Goal: Task Accomplishment & Management: Manage account settings

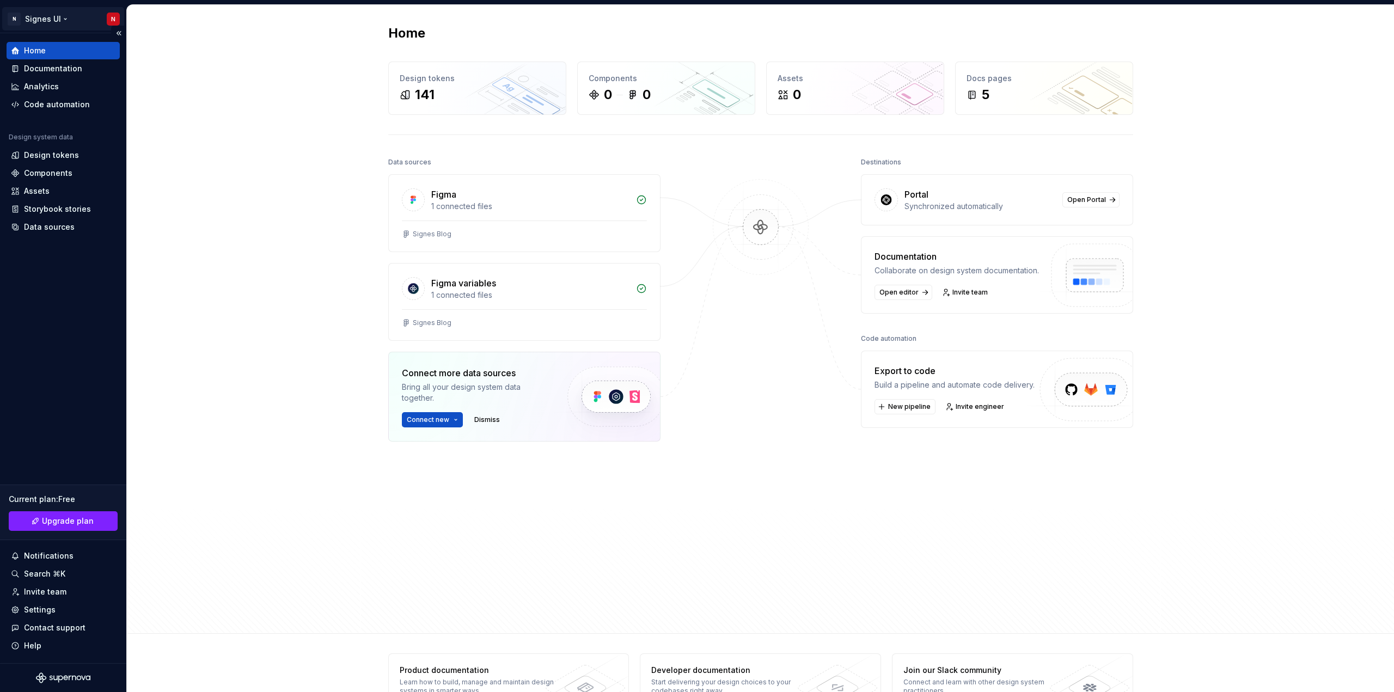
click at [64, 17] on html "N Signes UI N Home Documentation Analytics Code automation Design system data D…" at bounding box center [697, 346] width 1394 height 692
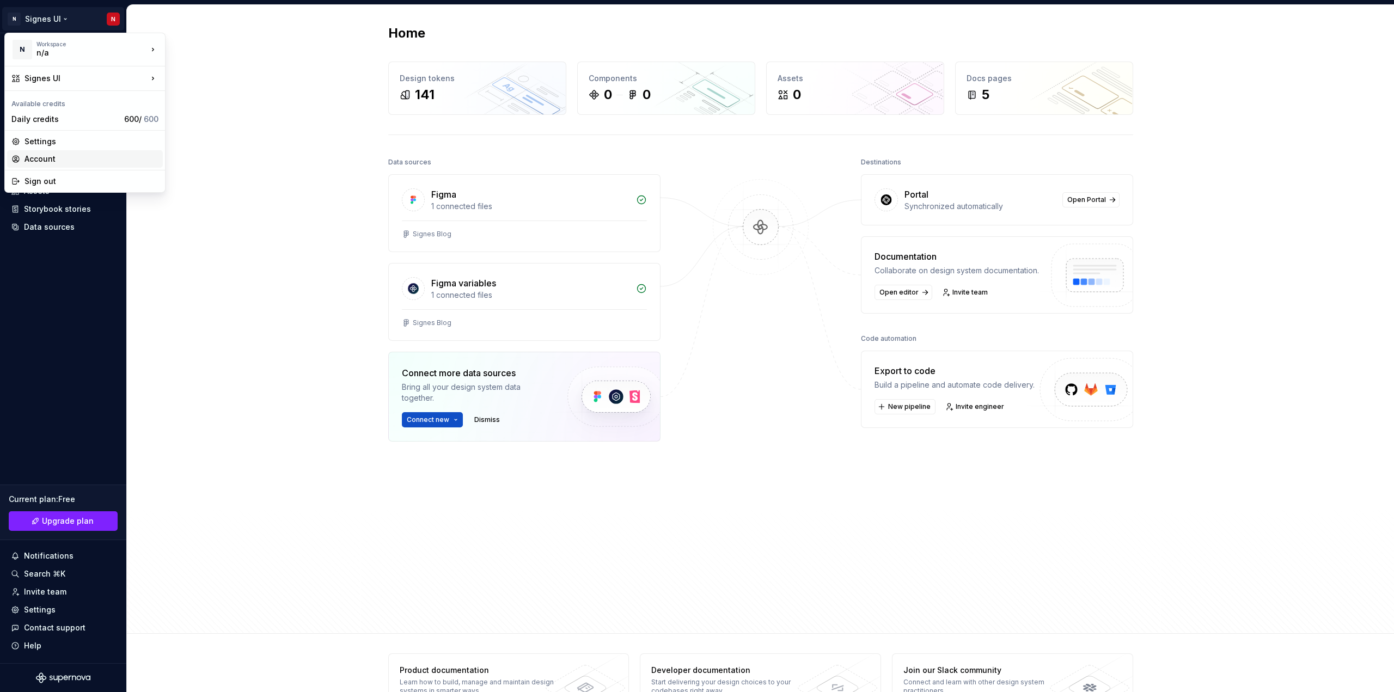
click at [46, 161] on div "Account" at bounding box center [92, 159] width 134 height 11
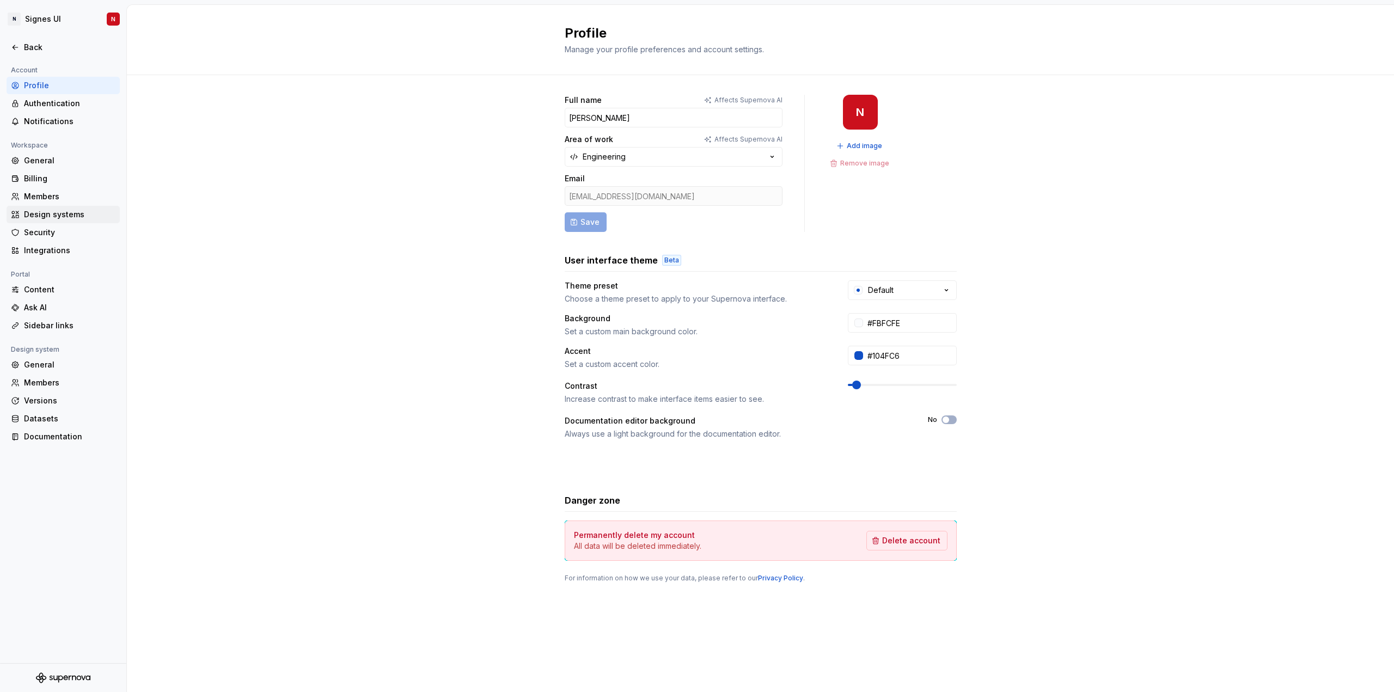
click at [44, 214] on div "Design systems" at bounding box center [69, 214] width 91 height 11
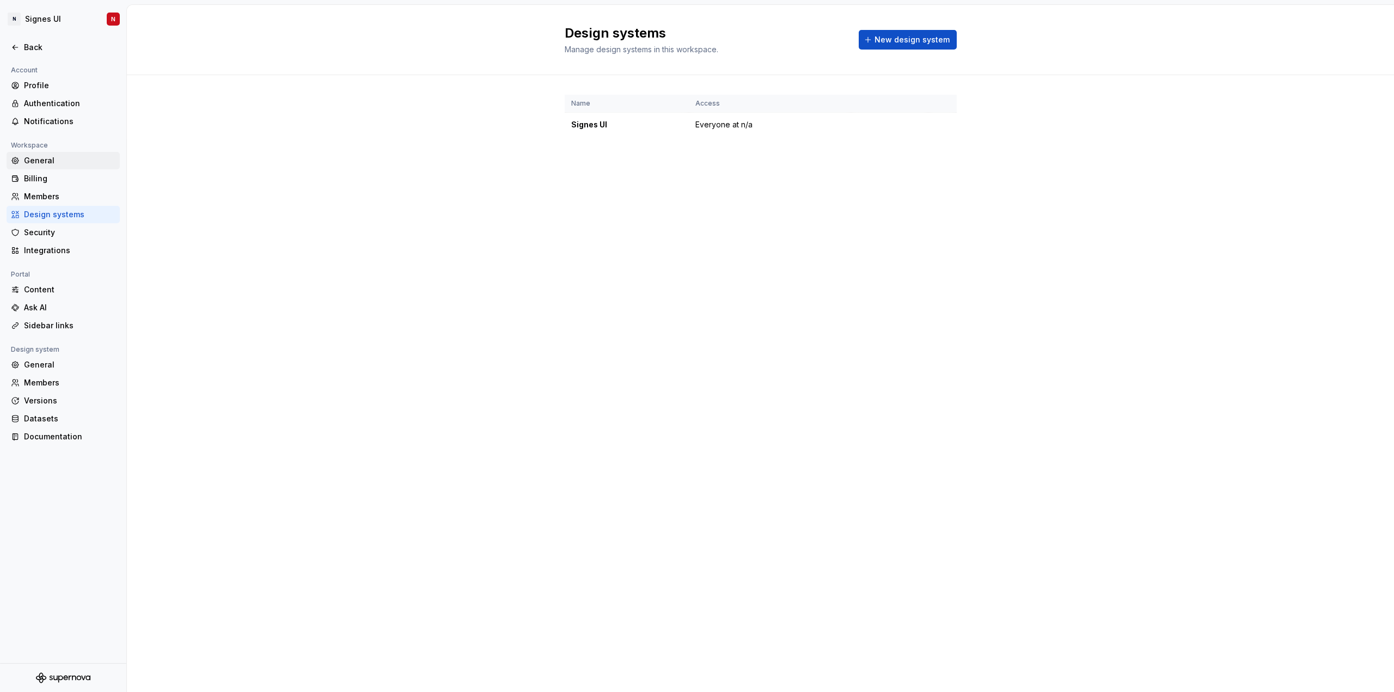
click at [38, 162] on div "General" at bounding box center [69, 160] width 91 height 11
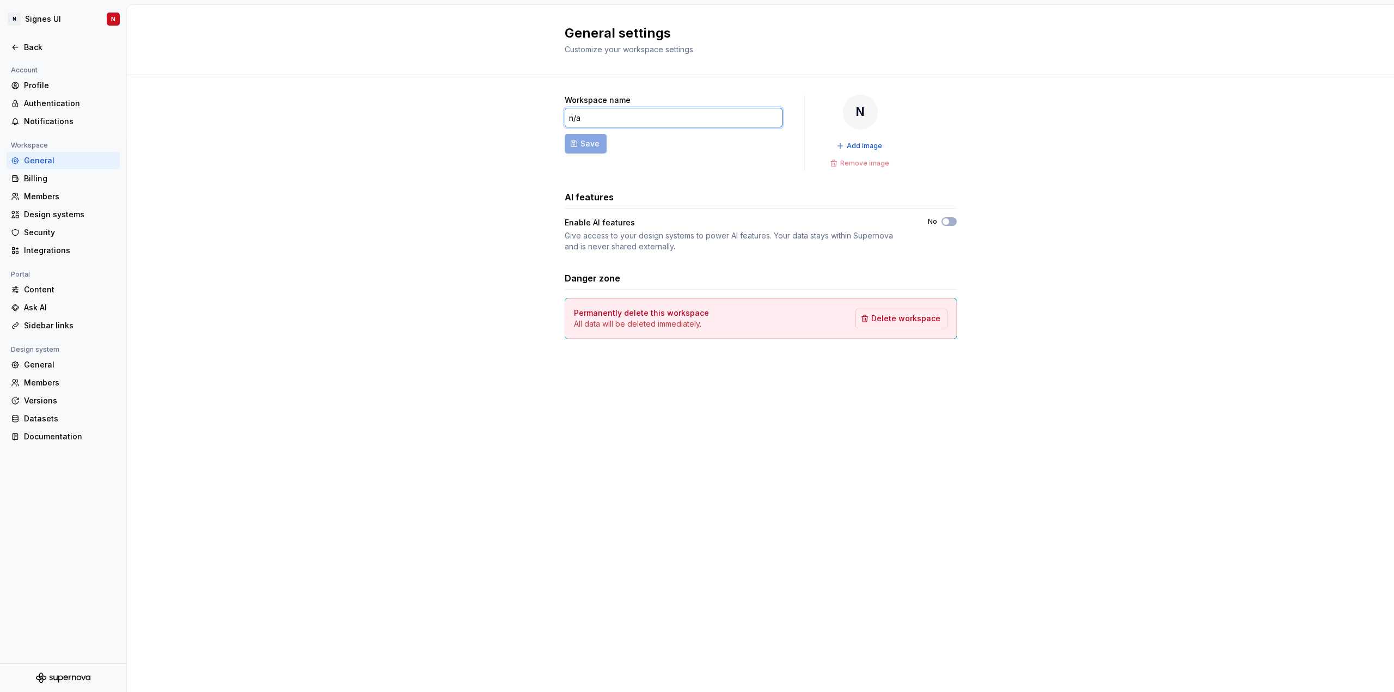
drag, startPoint x: 634, startPoint y: 115, endPoint x: 530, endPoint y: 120, distance: 103.6
click at [530, 120] on div "Workspace name n/a Save N Add image Remove image AI features Enable AI features…" at bounding box center [760, 227] width 1267 height 305
type input "Signes Food World"
click at [600, 135] on button "Save" at bounding box center [586, 144] width 42 height 20
click at [39, 178] on div "Billing" at bounding box center [69, 178] width 91 height 11
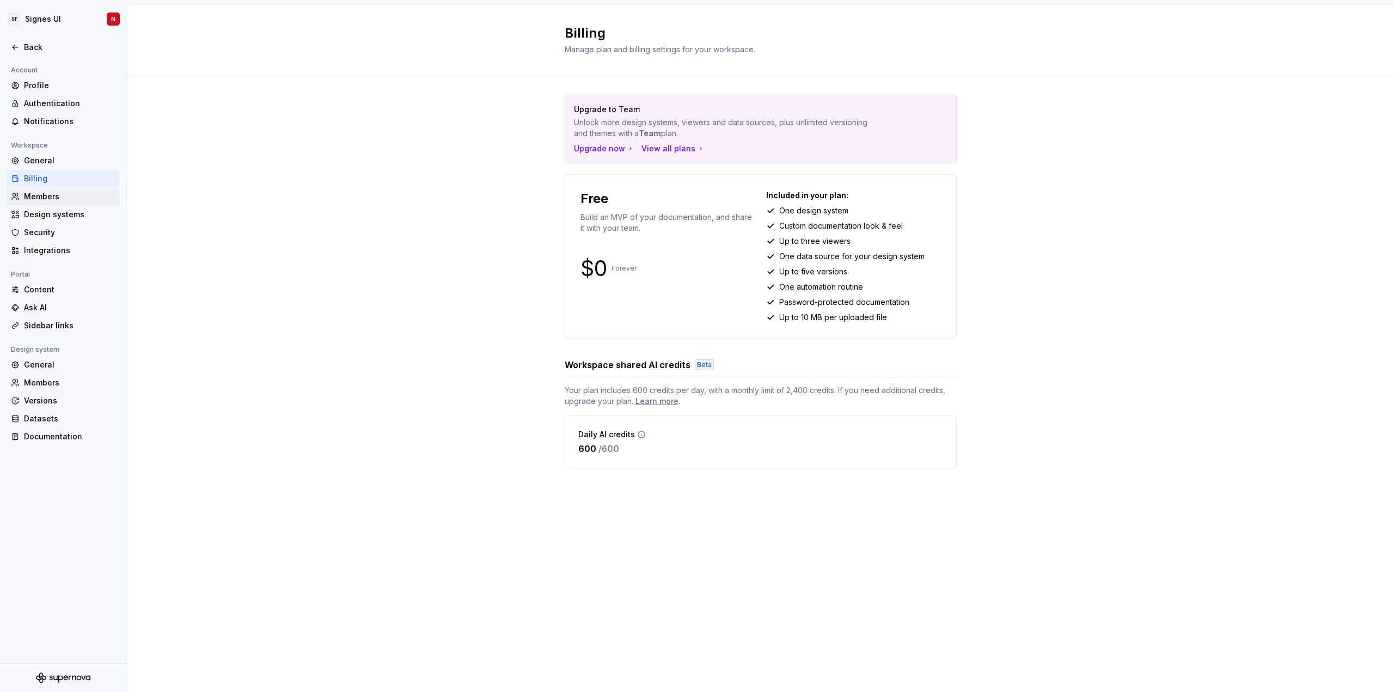
click at [40, 200] on div "Members" at bounding box center [69, 196] width 91 height 11
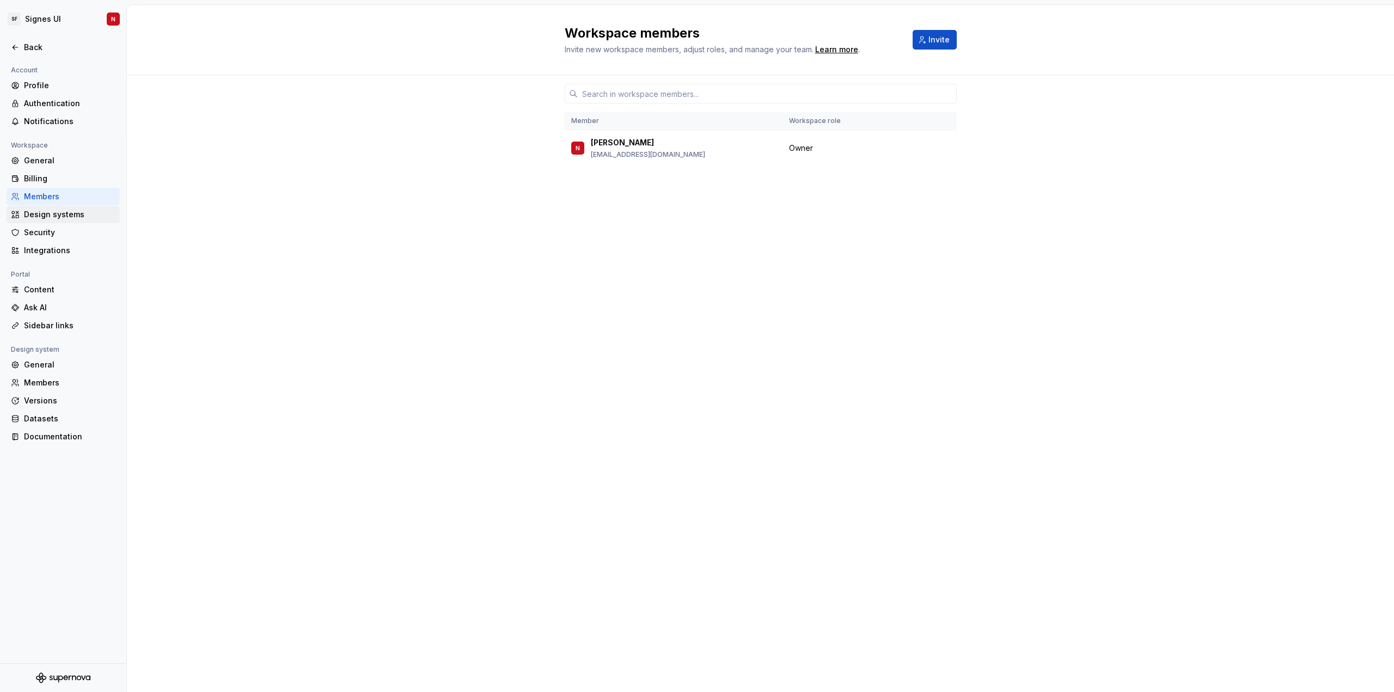
click at [39, 214] on div "Design systems" at bounding box center [69, 214] width 91 height 11
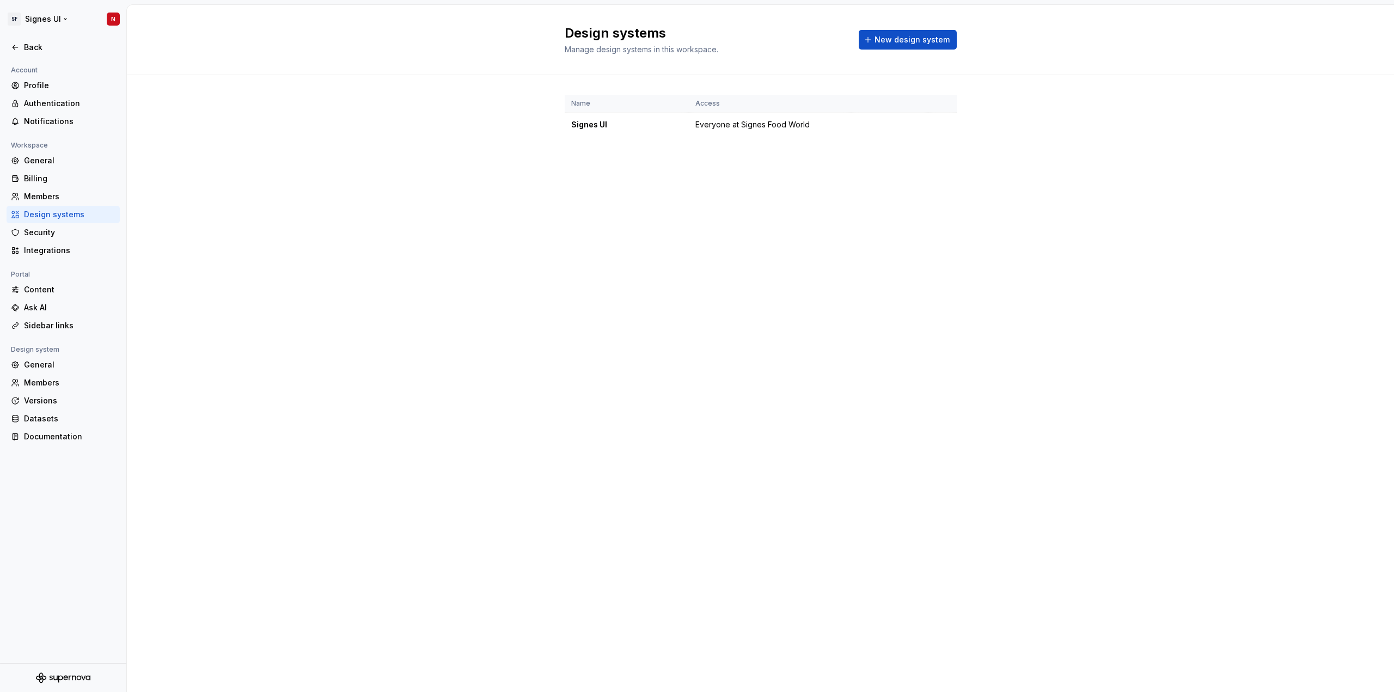
click at [63, 20] on html "SF Signes UI N Back Account Profile Authentication Notifications Workspace Gene…" at bounding box center [697, 346] width 1394 height 692
click at [198, 47] on div "Blog" at bounding box center [218, 47] width 71 height 11
